Goal: Task Accomplishment & Management: Use online tool/utility

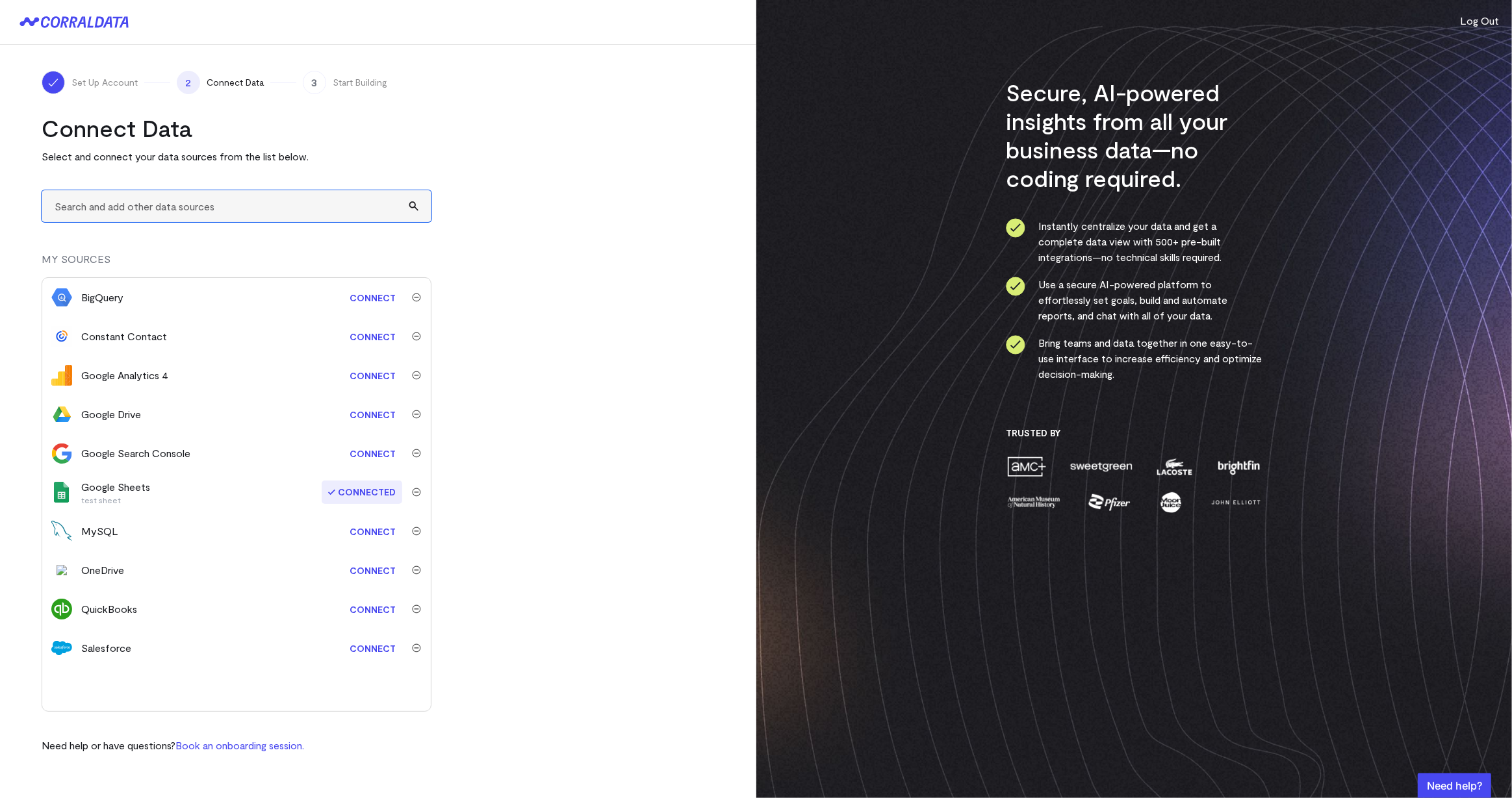
click at [248, 215] on input "text" at bounding box center [236, 206] width 390 height 32
type input "a"
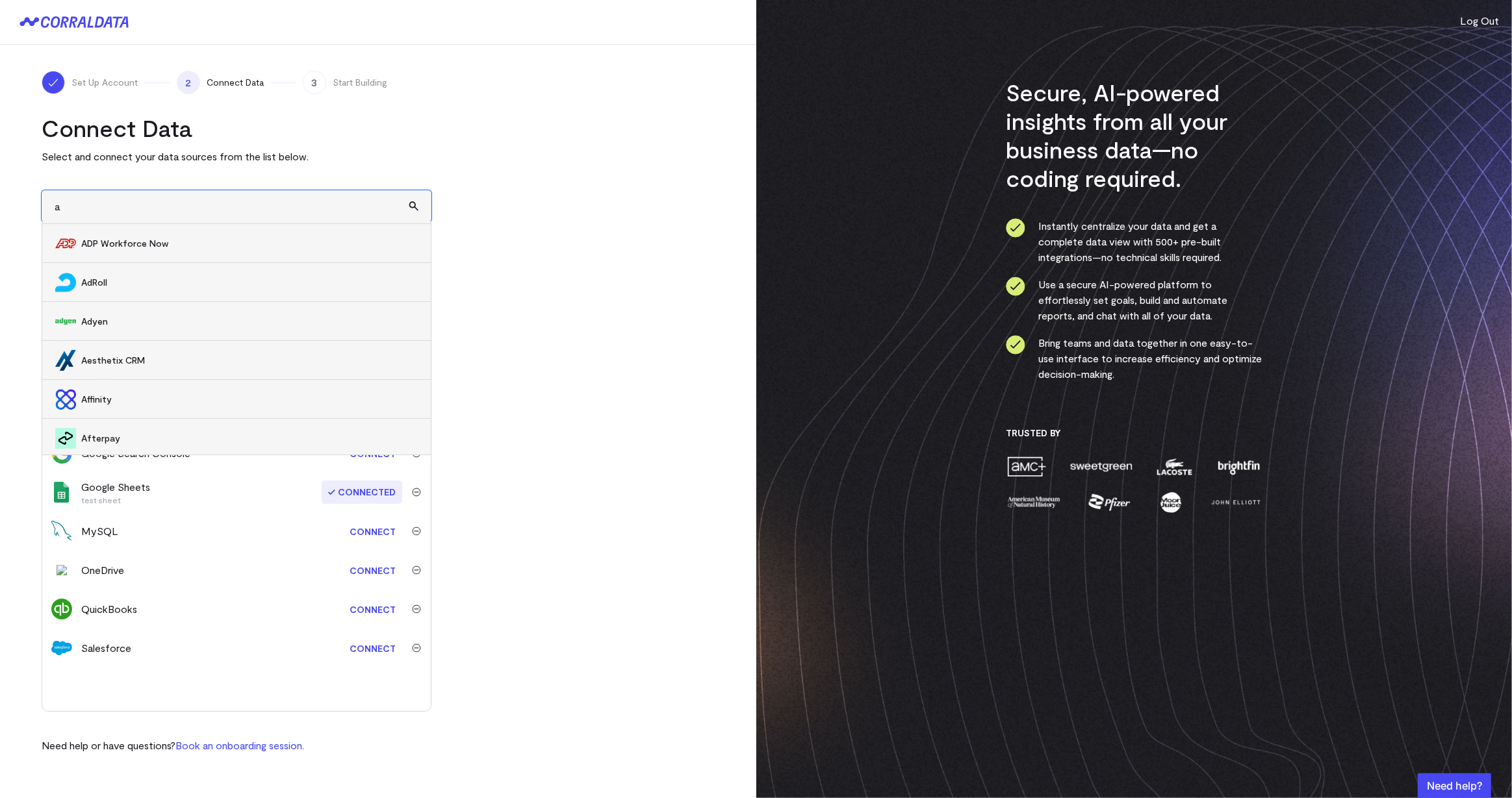
scroll to position [429, 0]
drag, startPoint x: 71, startPoint y: 204, endPoint x: 47, endPoint y: 200, distance: 24.3
click at [47, 200] on input "a" at bounding box center [236, 206] width 390 height 32
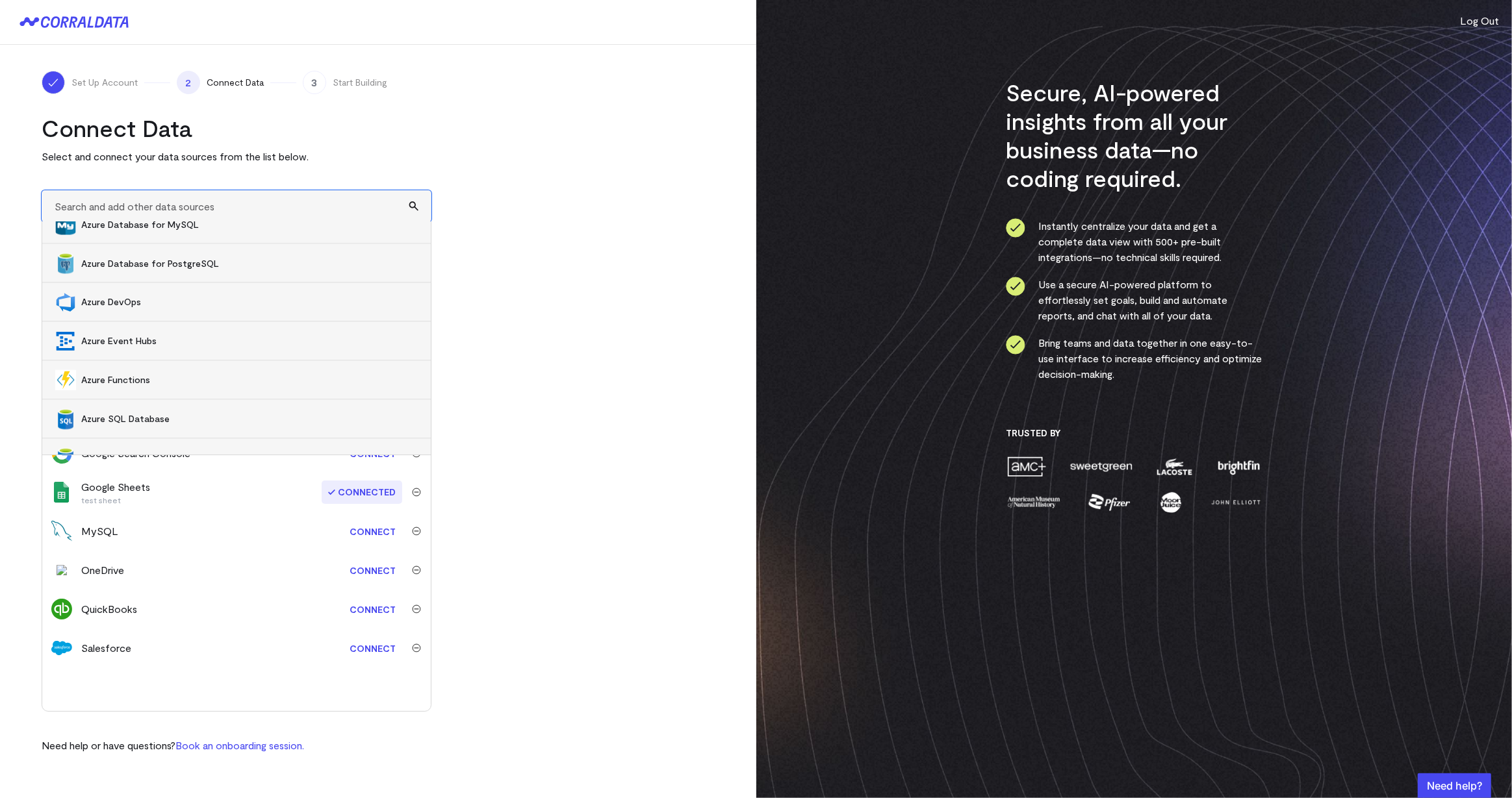
scroll to position [2703, 0]
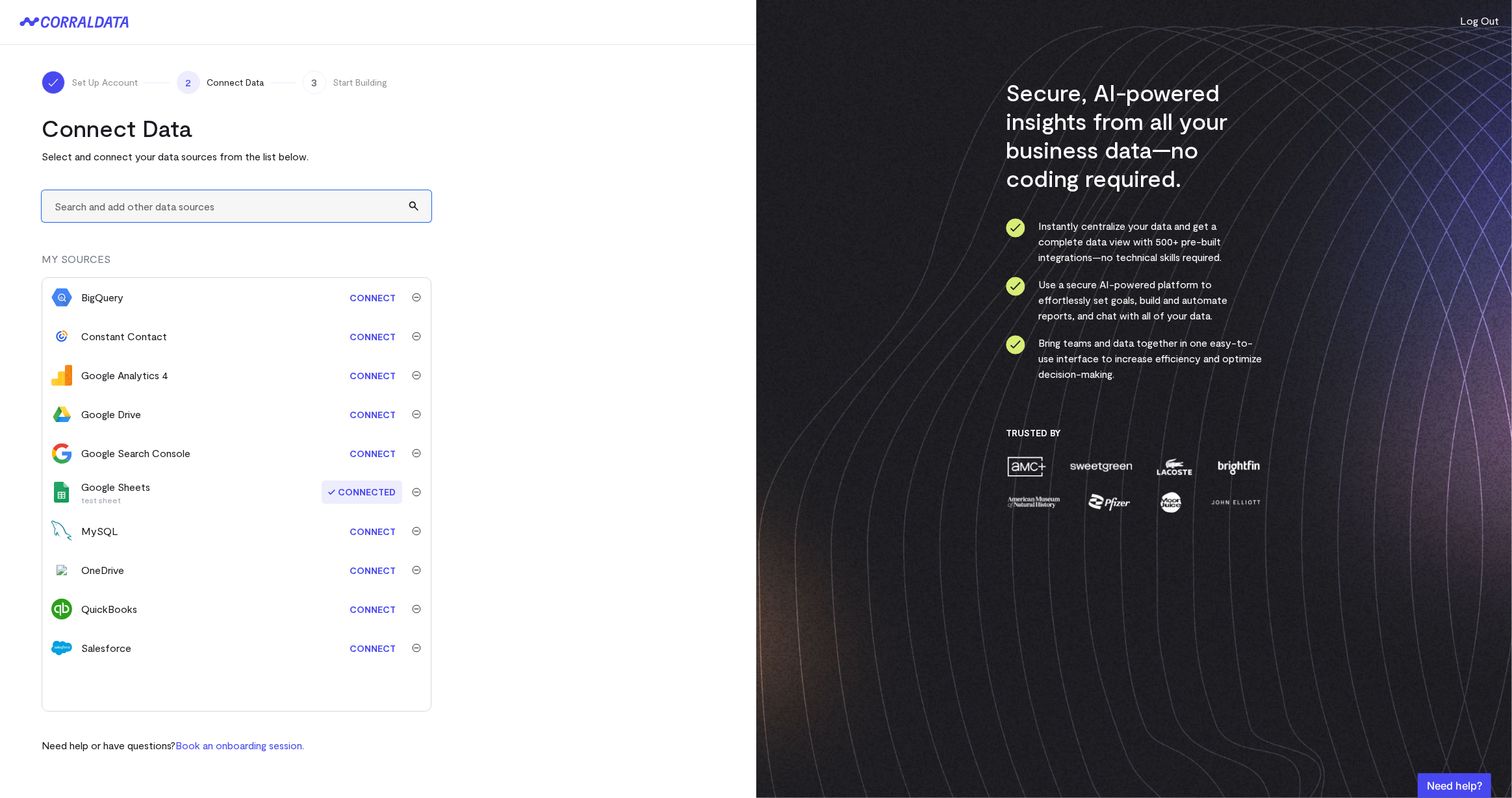
click at [227, 209] on input "text" at bounding box center [236, 206] width 390 height 32
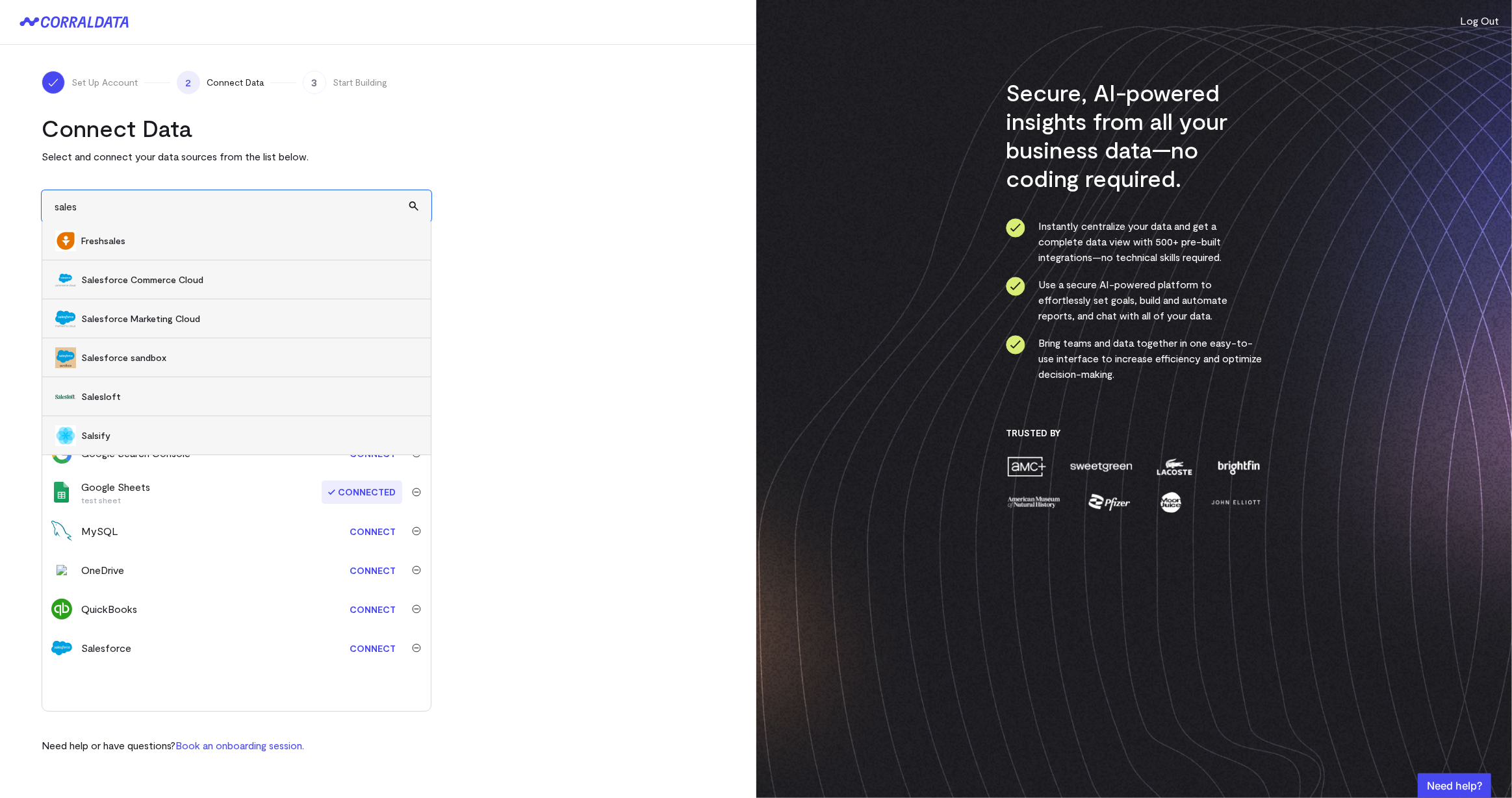
scroll to position [0, 0]
type input "sales"
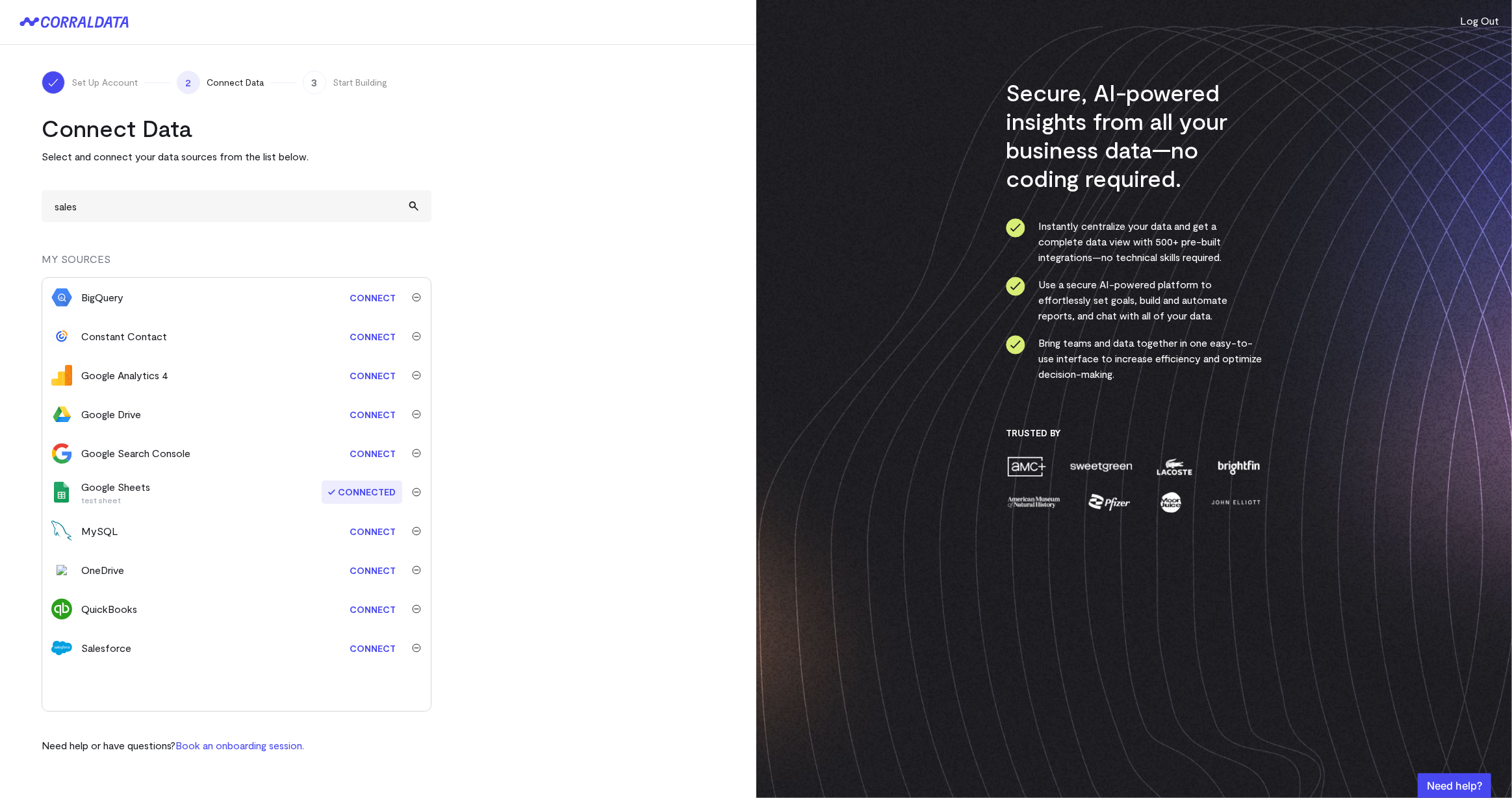
click at [540, 378] on turbo-frame "Connect Data Select and connect your data sources from the list below. sales Fr…" at bounding box center [378, 434] width 673 height 640
